Goal: Check status: Check status

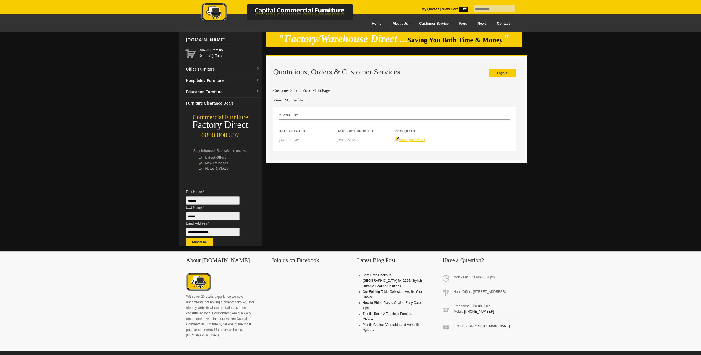
click at [415, 139] on link "View Quote 6326" at bounding box center [410, 140] width 31 height 4
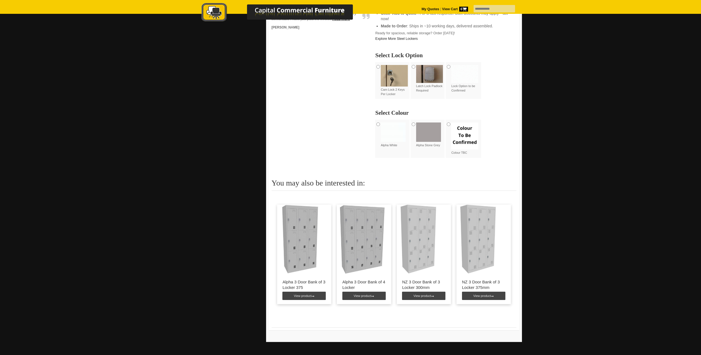
scroll to position [304, 0]
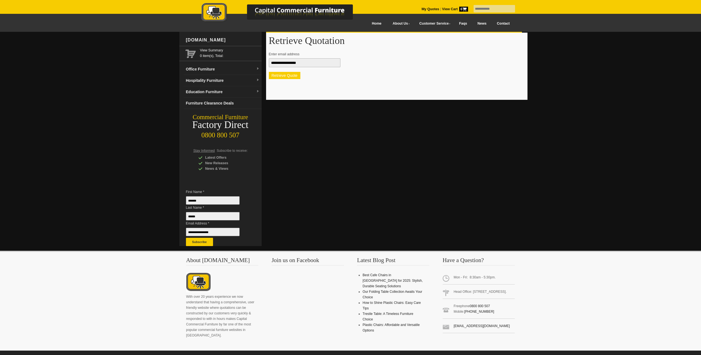
click at [287, 75] on button "Retrieve Quote" at bounding box center [285, 75] width 32 height 7
